Goal: Obtain resource: Download file/media

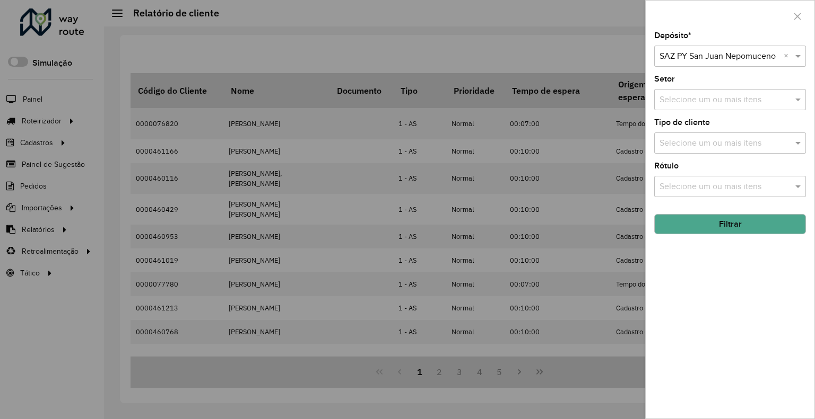
click at [689, 61] on input "text" at bounding box center [719, 56] width 120 height 13
type input "*****"
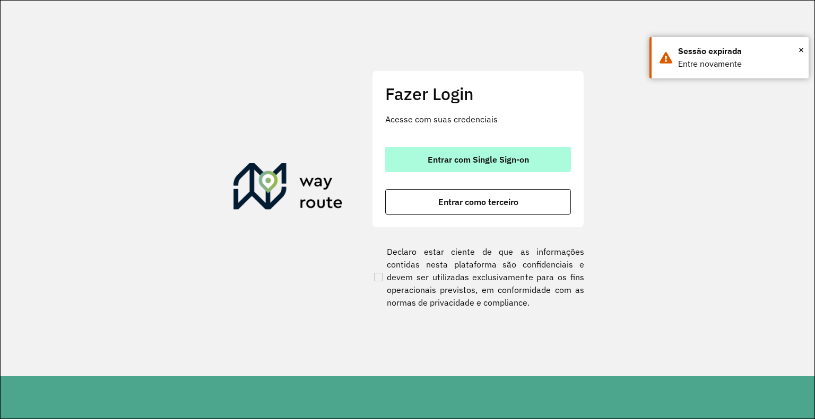
click at [469, 170] on button "Entrar com Single Sign-on" at bounding box center [478, 159] width 186 height 25
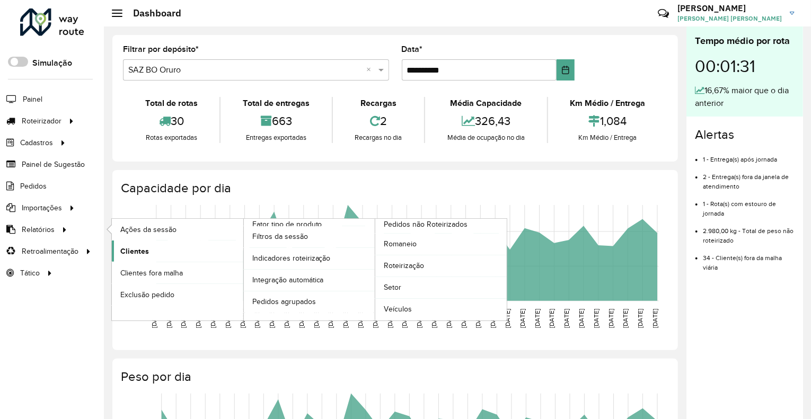
click at [140, 248] on span "Clientes" at bounding box center [134, 251] width 29 height 11
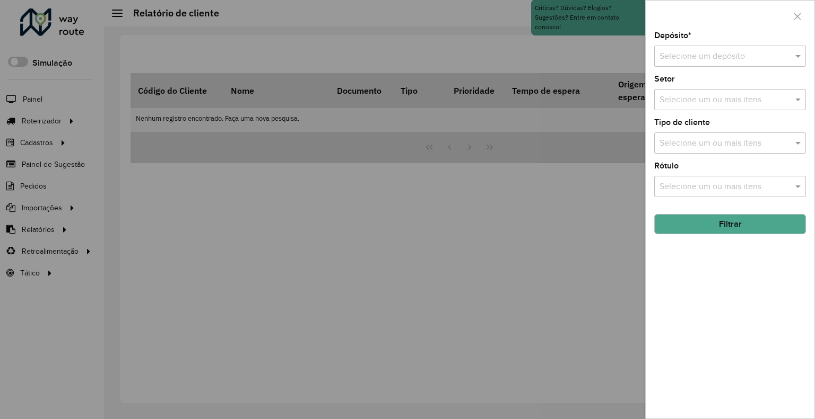
click at [703, 56] on input "text" at bounding box center [719, 56] width 120 height 13
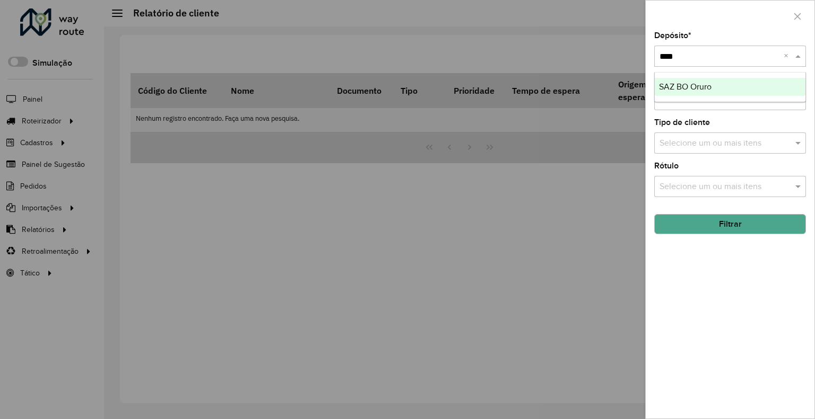
type input "*****"
drag, startPoint x: 689, startPoint y: 223, endPoint x: 645, endPoint y: 243, distance: 49.1
click at [688, 224] on button "Filtrar" at bounding box center [730, 224] width 152 height 20
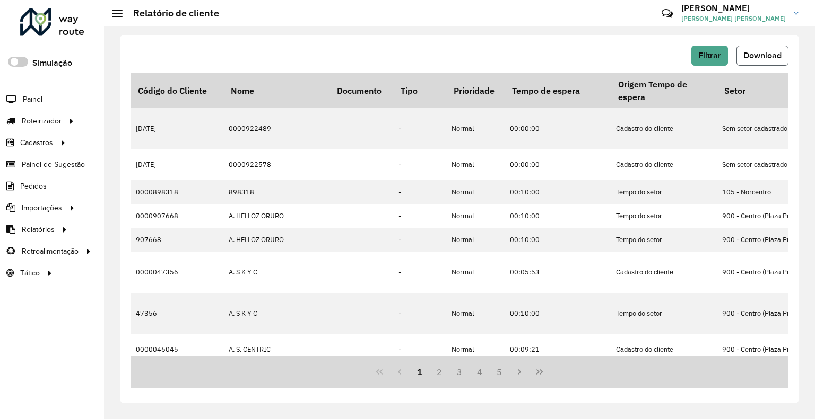
click at [766, 59] on span "Download" at bounding box center [762, 55] width 38 height 9
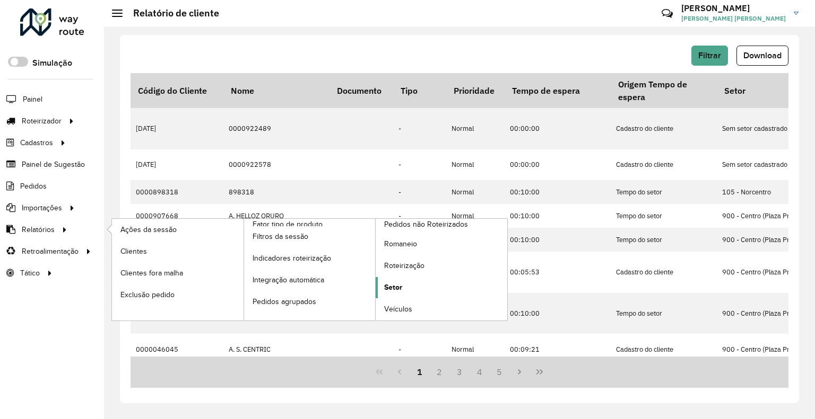
click at [437, 286] on link "Setor" at bounding box center [441, 287] width 132 height 21
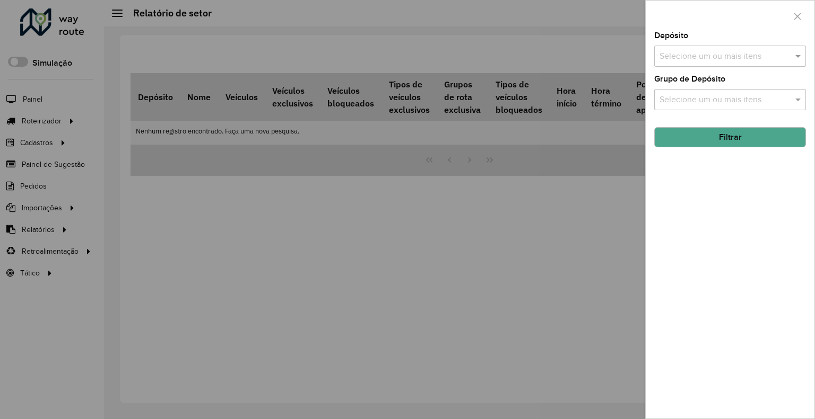
click at [704, 62] on input "text" at bounding box center [725, 56] width 136 height 13
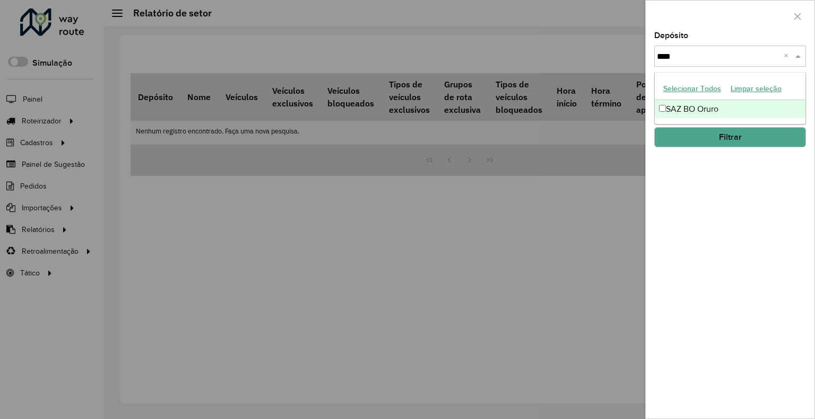
type input "*****"
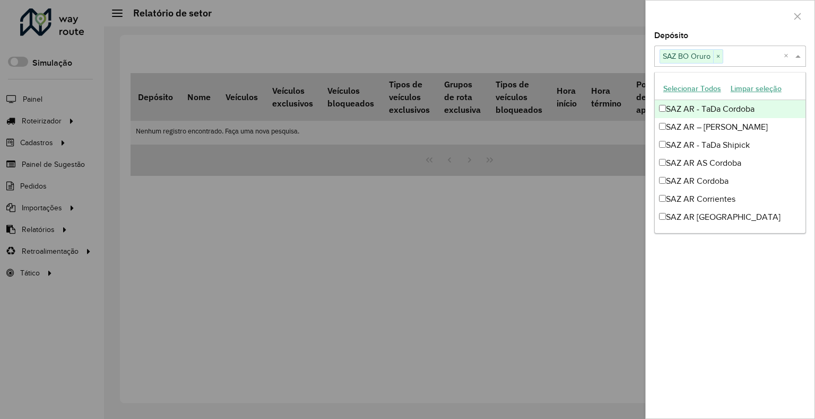
click at [688, 35] on div "Depósito Selecione um ou mais itens SAZ BO Oruro × ×" at bounding box center [730, 49] width 152 height 35
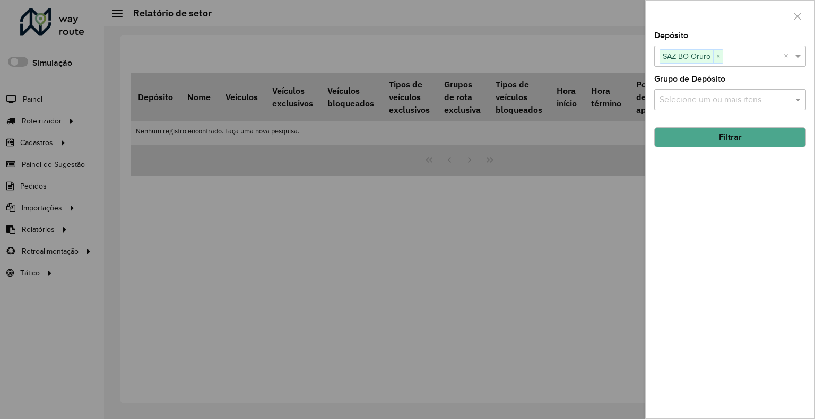
click at [738, 138] on button "Filtrar" at bounding box center [730, 137] width 152 height 20
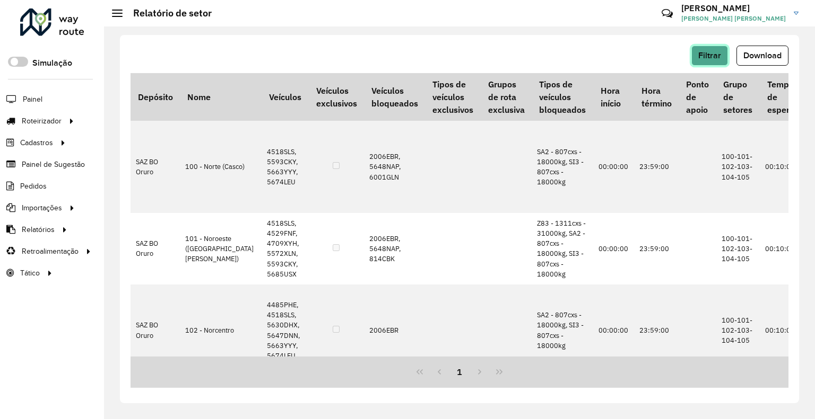
click at [710, 50] on button "Filtrar" at bounding box center [709, 56] width 37 height 20
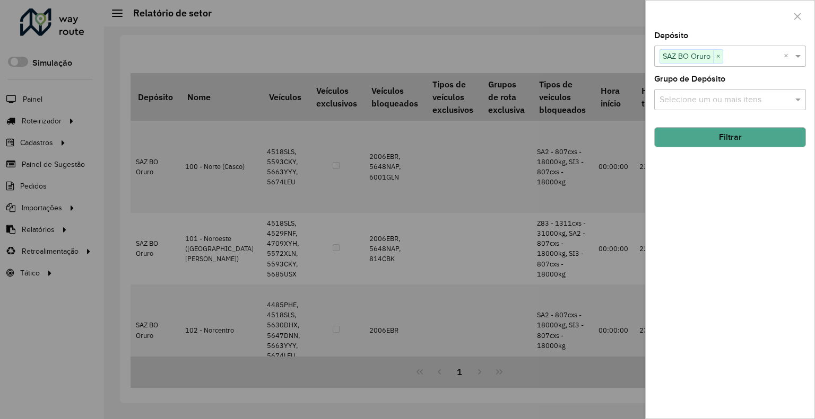
click at [125, 192] on div at bounding box center [407, 209] width 815 height 419
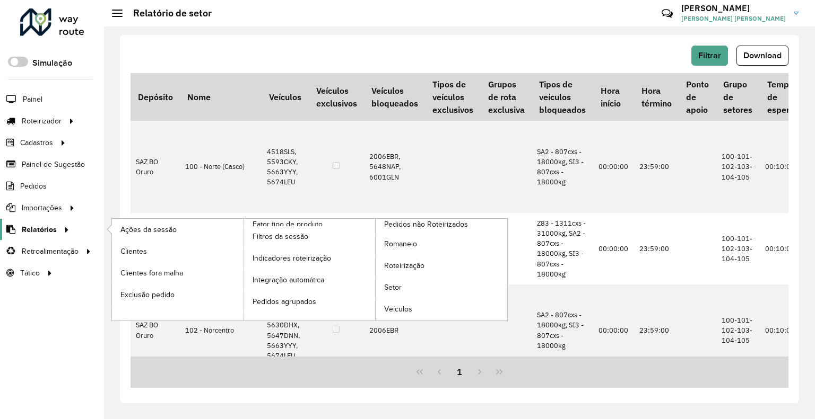
drag, startPoint x: 45, startPoint y: 224, endPoint x: 51, endPoint y: 225, distance: 6.5
click at [46, 224] on span "Relatórios" at bounding box center [39, 229] width 35 height 11
click at [131, 248] on span "Clientes" at bounding box center [134, 251] width 29 height 11
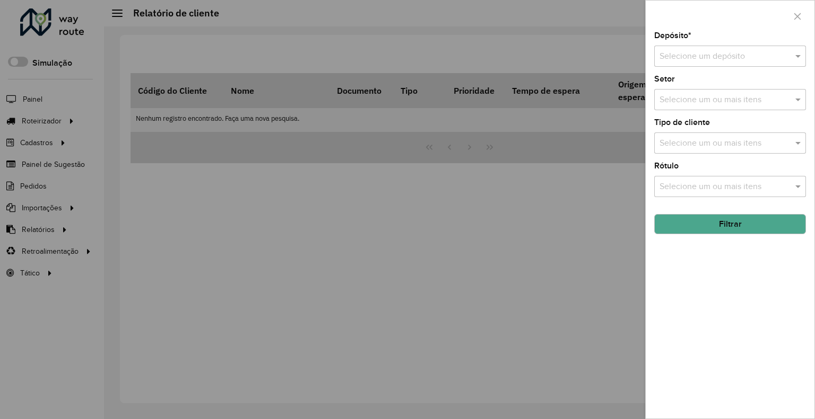
click at [720, 58] on input "text" at bounding box center [719, 56] width 120 height 13
type input "*****"
click at [729, 225] on button "Filtrar" at bounding box center [730, 224] width 152 height 20
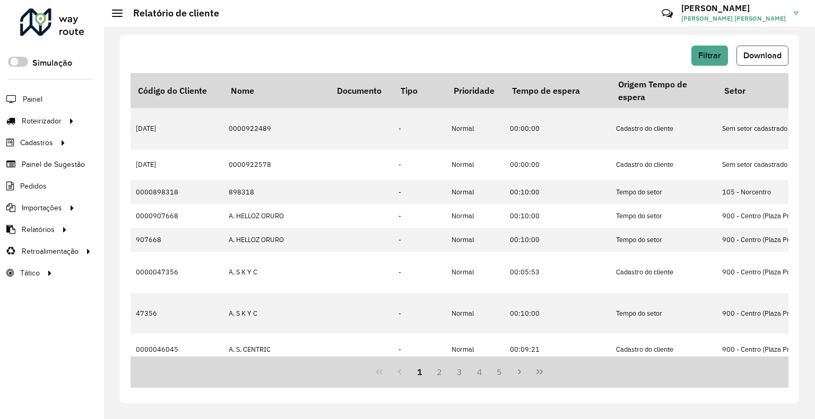
click at [754, 57] on span "Download" at bounding box center [762, 55] width 38 height 9
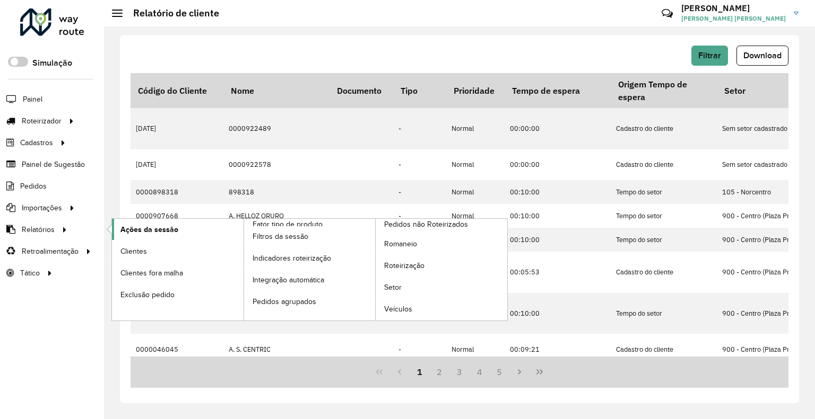
drag, startPoint x: 71, startPoint y: 224, endPoint x: 117, endPoint y: 225, distance: 45.6
click at [102, 224] on li "Relatórios Ações da sessão Clientes Clientes fora malha Exclusão pedido Fator t…" at bounding box center [52, 230] width 104 height 22
click at [392, 286] on span "Setor" at bounding box center [393, 287] width 18 height 11
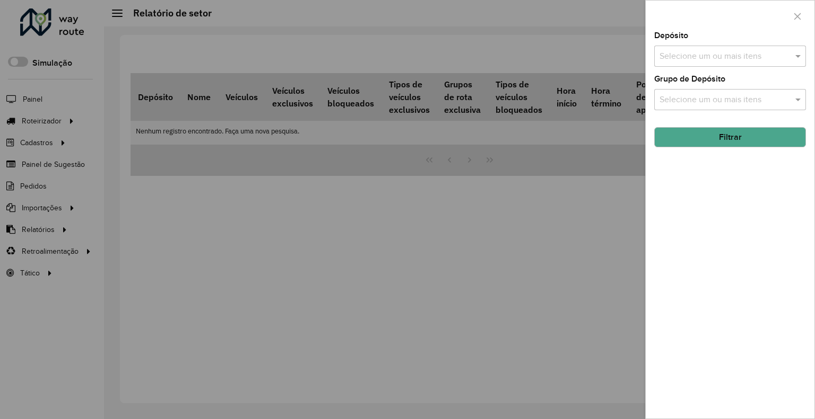
click at [708, 53] on input "text" at bounding box center [725, 56] width 136 height 13
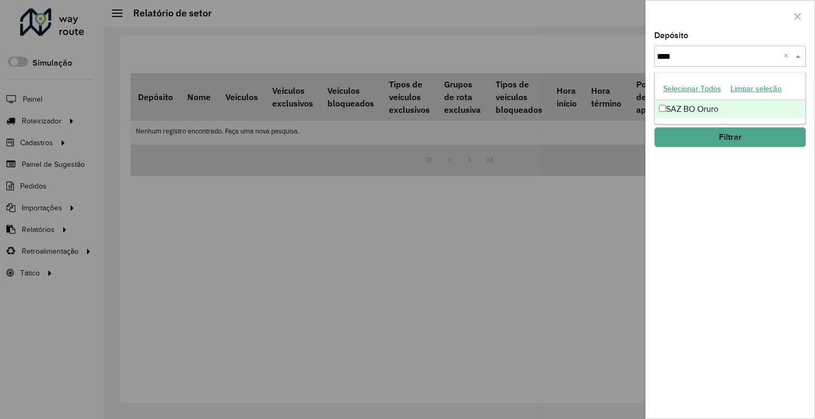
type input "*****"
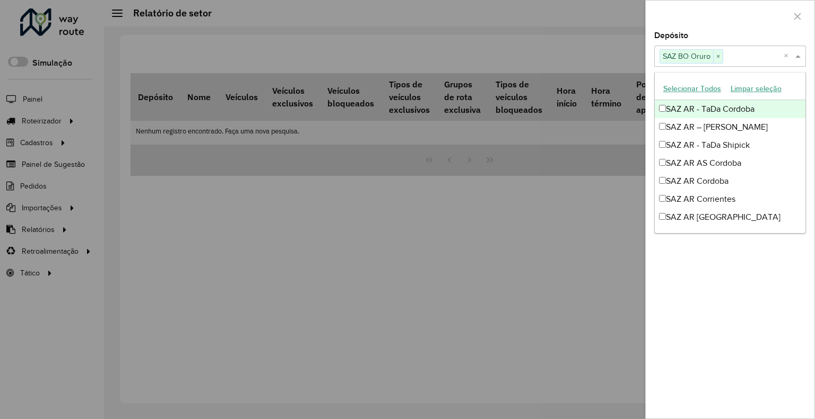
click at [777, 36] on div "Depósito Selecione um ou mais itens SAZ BO Oruro × ×" at bounding box center [730, 49] width 152 height 35
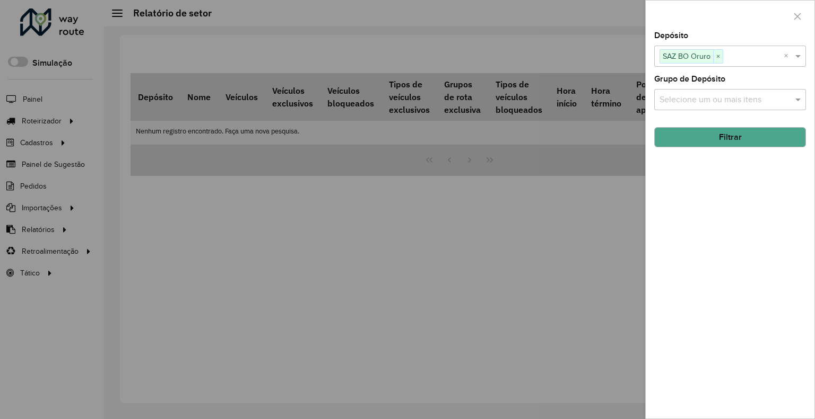
drag, startPoint x: 728, startPoint y: 135, endPoint x: 729, endPoint y: 141, distance: 6.5
click at [728, 135] on button "Filtrar" at bounding box center [730, 137] width 152 height 20
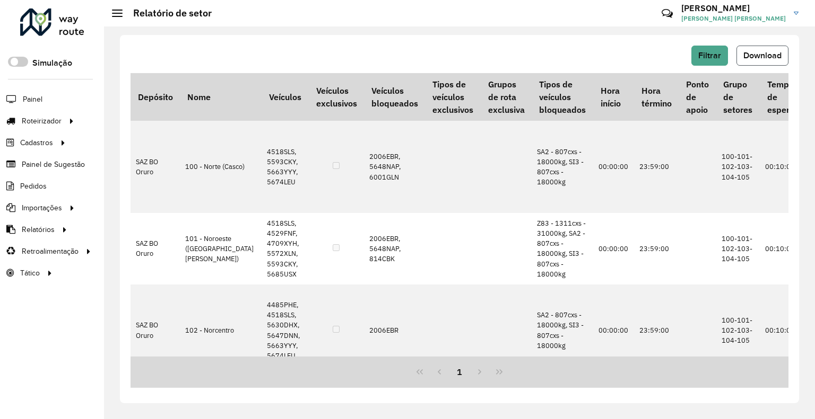
click at [764, 56] on span "Download" at bounding box center [762, 55] width 38 height 9
click at [702, 62] on button "Filtrar" at bounding box center [709, 56] width 37 height 20
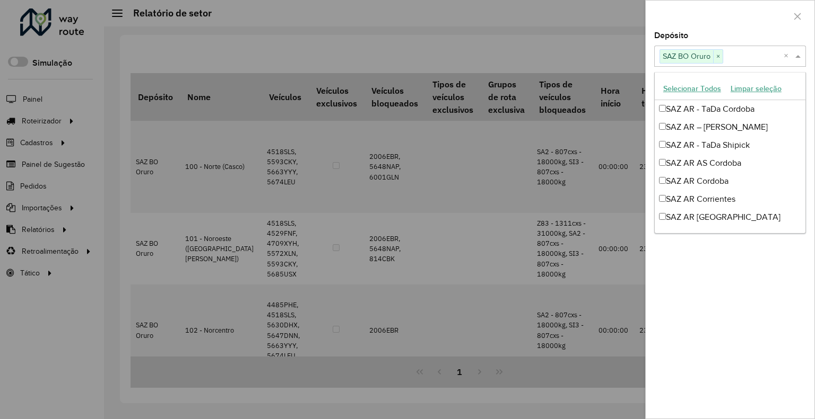
click at [741, 48] on div "Selecione um ou mais itens SAZ BO Oruro ×" at bounding box center [718, 57] width 129 height 20
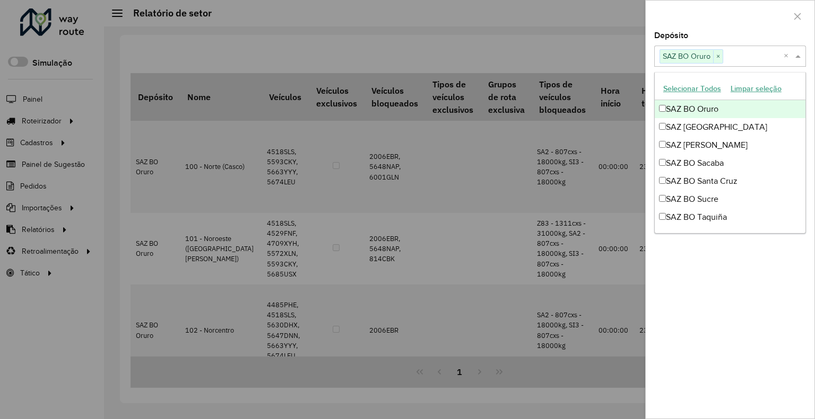
click at [719, 55] on span "×" at bounding box center [718, 56] width 10 height 13
click at [720, 55] on input "text" at bounding box center [725, 56] width 136 height 13
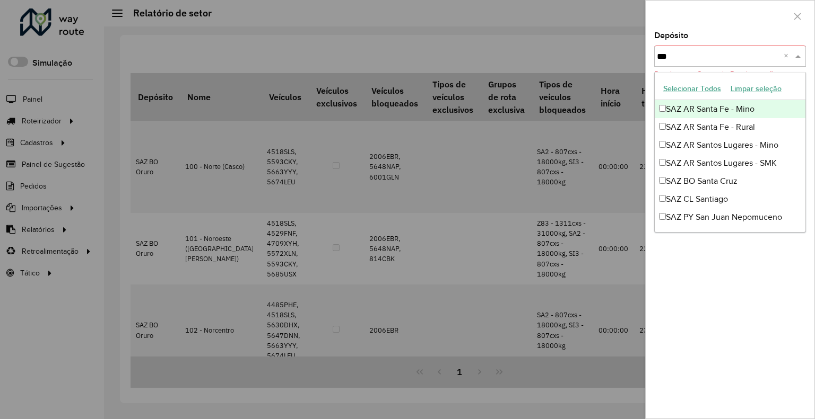
scroll to position [0, 0]
type input "*****"
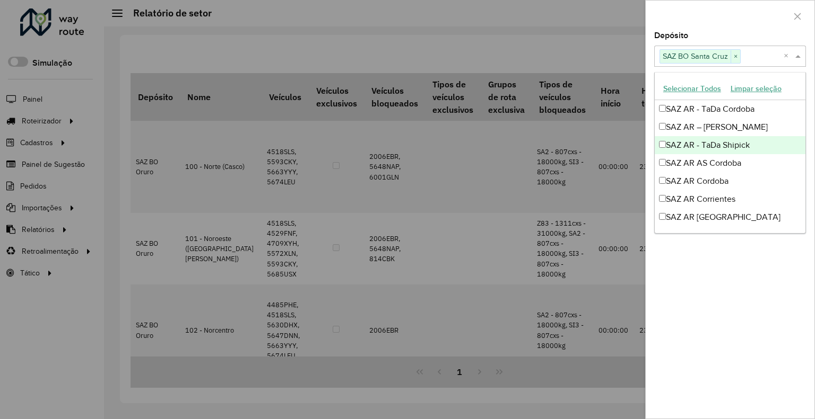
click at [675, 19] on div at bounding box center [729, 16] width 169 height 31
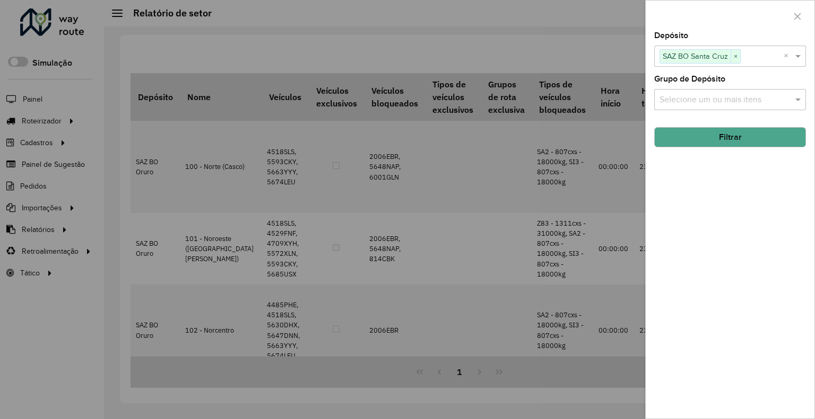
click at [727, 148] on div "Depósito Selecione um ou mais itens SAZ BO Santa [PERSON_NAME] × × Grupo de Dep…" at bounding box center [729, 225] width 169 height 387
click at [725, 144] on button "Filtrar" at bounding box center [730, 137] width 152 height 20
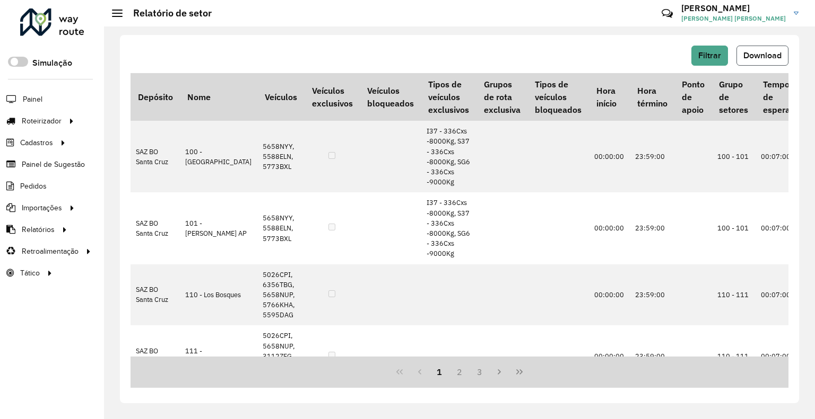
click at [750, 59] on span "Download" at bounding box center [762, 55] width 38 height 9
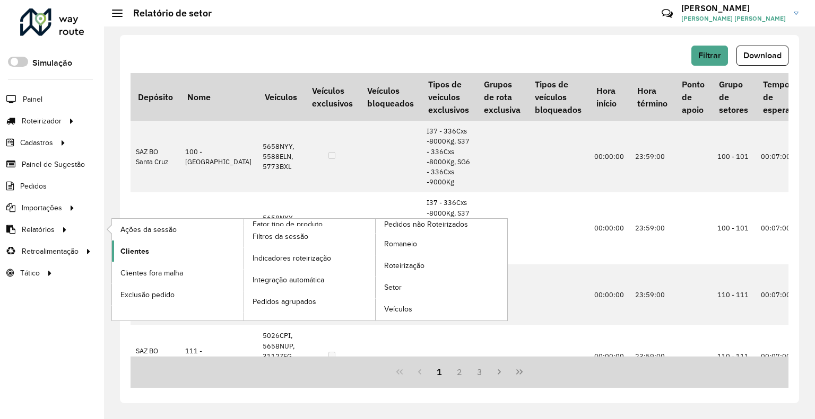
click at [145, 250] on span "Clientes" at bounding box center [134, 251] width 29 height 11
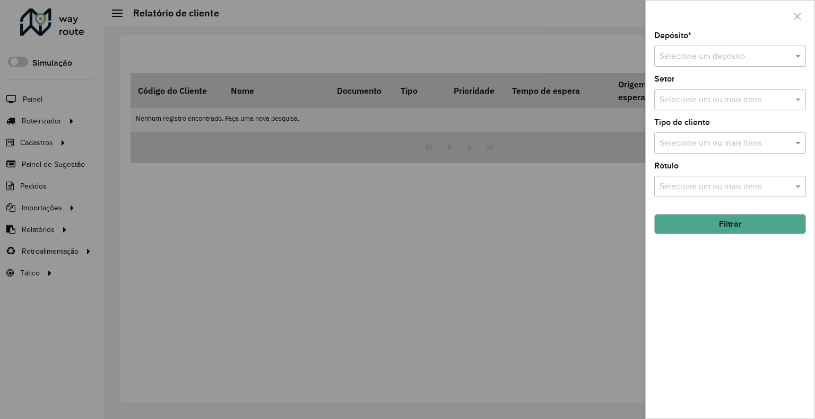
click at [740, 62] on input "text" at bounding box center [719, 56] width 120 height 13
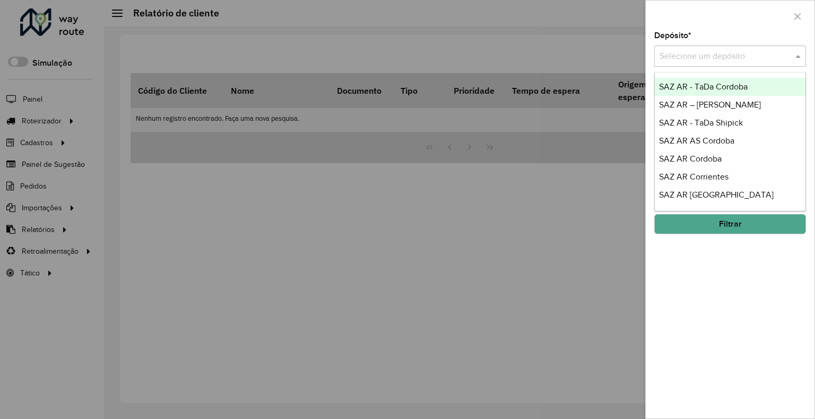
click at [738, 59] on input "text" at bounding box center [719, 56] width 120 height 13
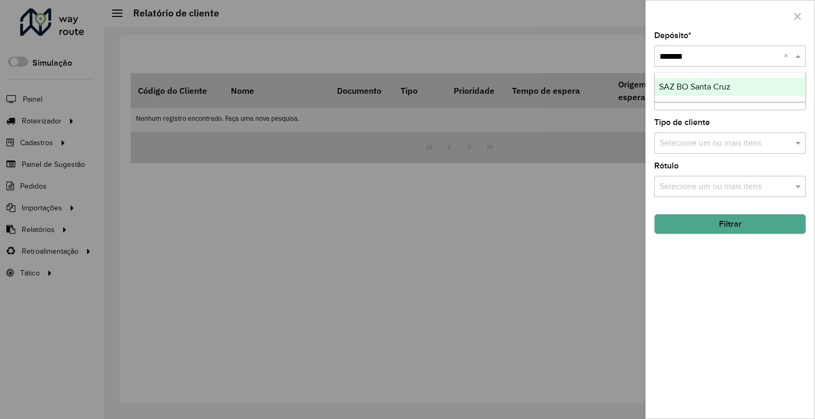
type input "********"
drag, startPoint x: 725, startPoint y: 88, endPoint x: 727, endPoint y: 115, distance: 27.1
click at [725, 93] on div "SAZ BO Santa Cruz" at bounding box center [729, 87] width 151 height 18
click at [701, 226] on button "Filtrar" at bounding box center [730, 224] width 152 height 20
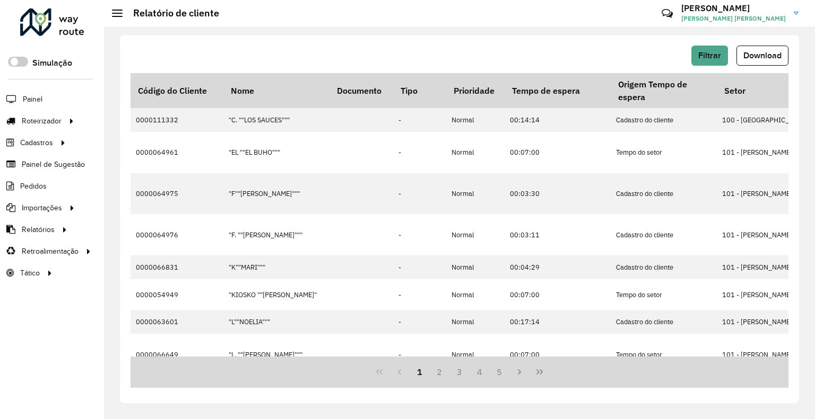
click at [583, 48] on div "Filtrar Download" at bounding box center [459, 56] width 658 height 20
click at [747, 52] on span "Download" at bounding box center [762, 55] width 38 height 9
